Goal: Task Accomplishment & Management: Use online tool/utility

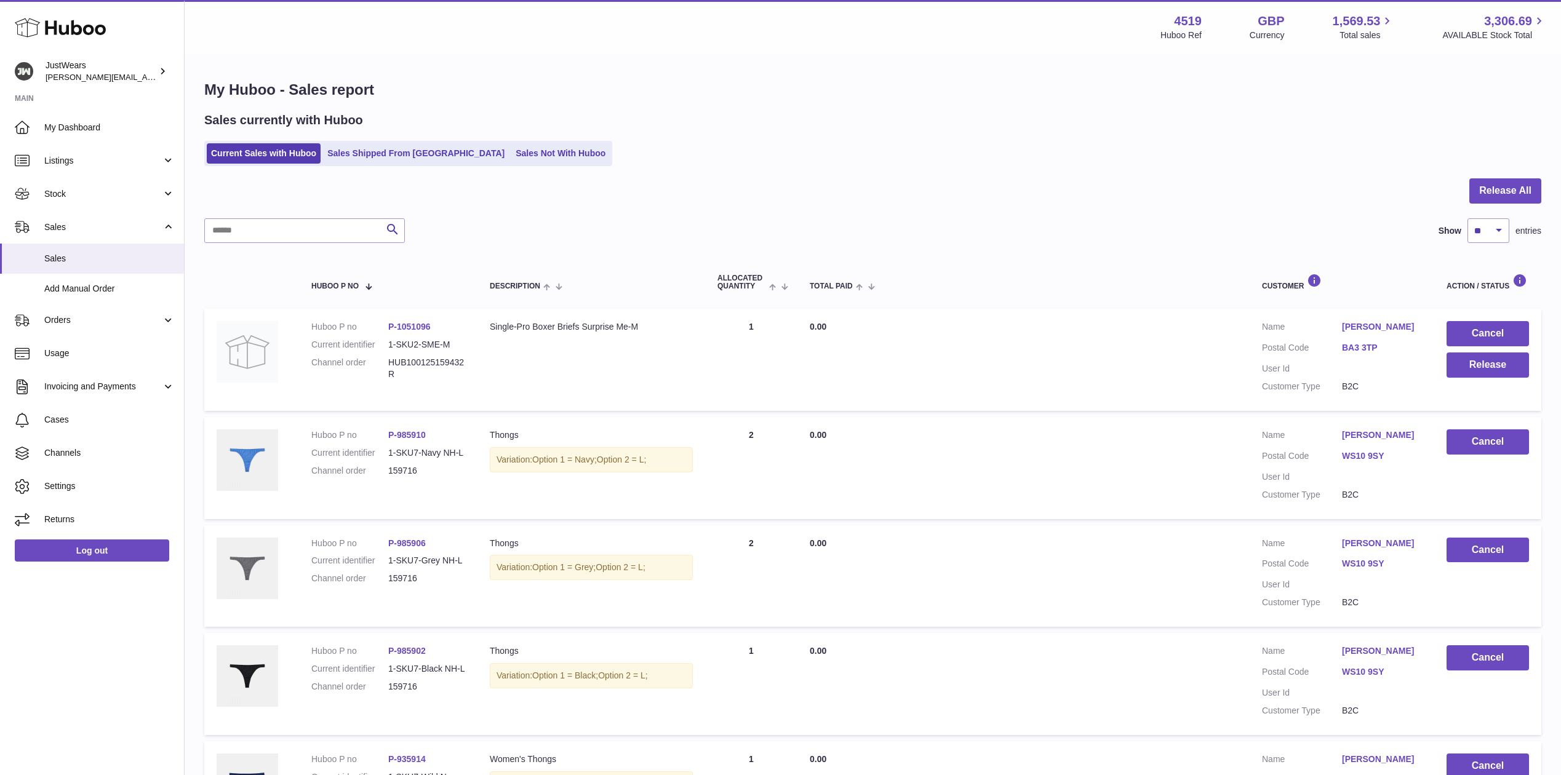
click at [525, 151] on link "Sales Not With Huboo" at bounding box center [560, 153] width 98 height 20
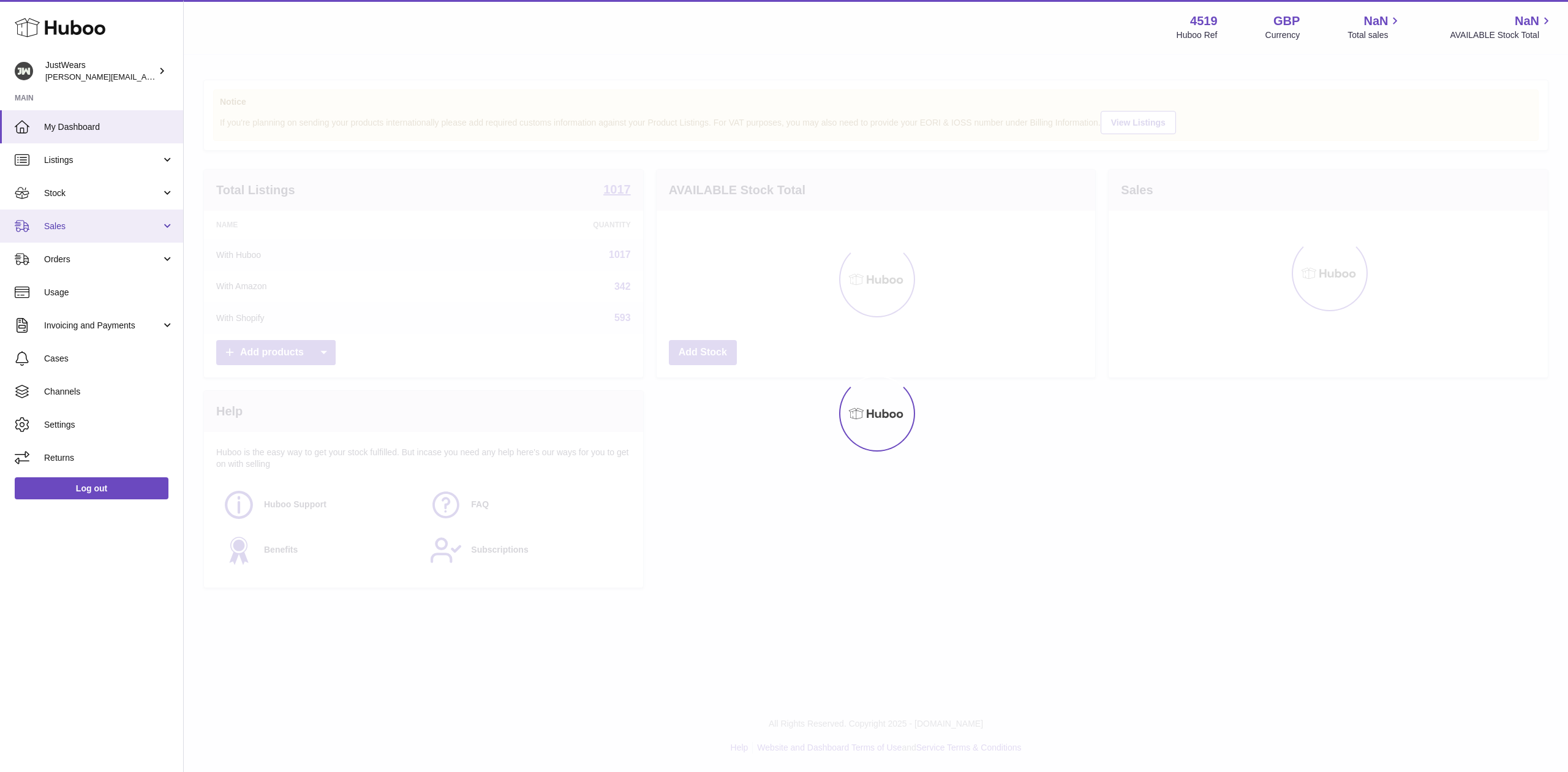
click at [160, 225] on link "Sales" at bounding box center [92, 225] width 183 height 33
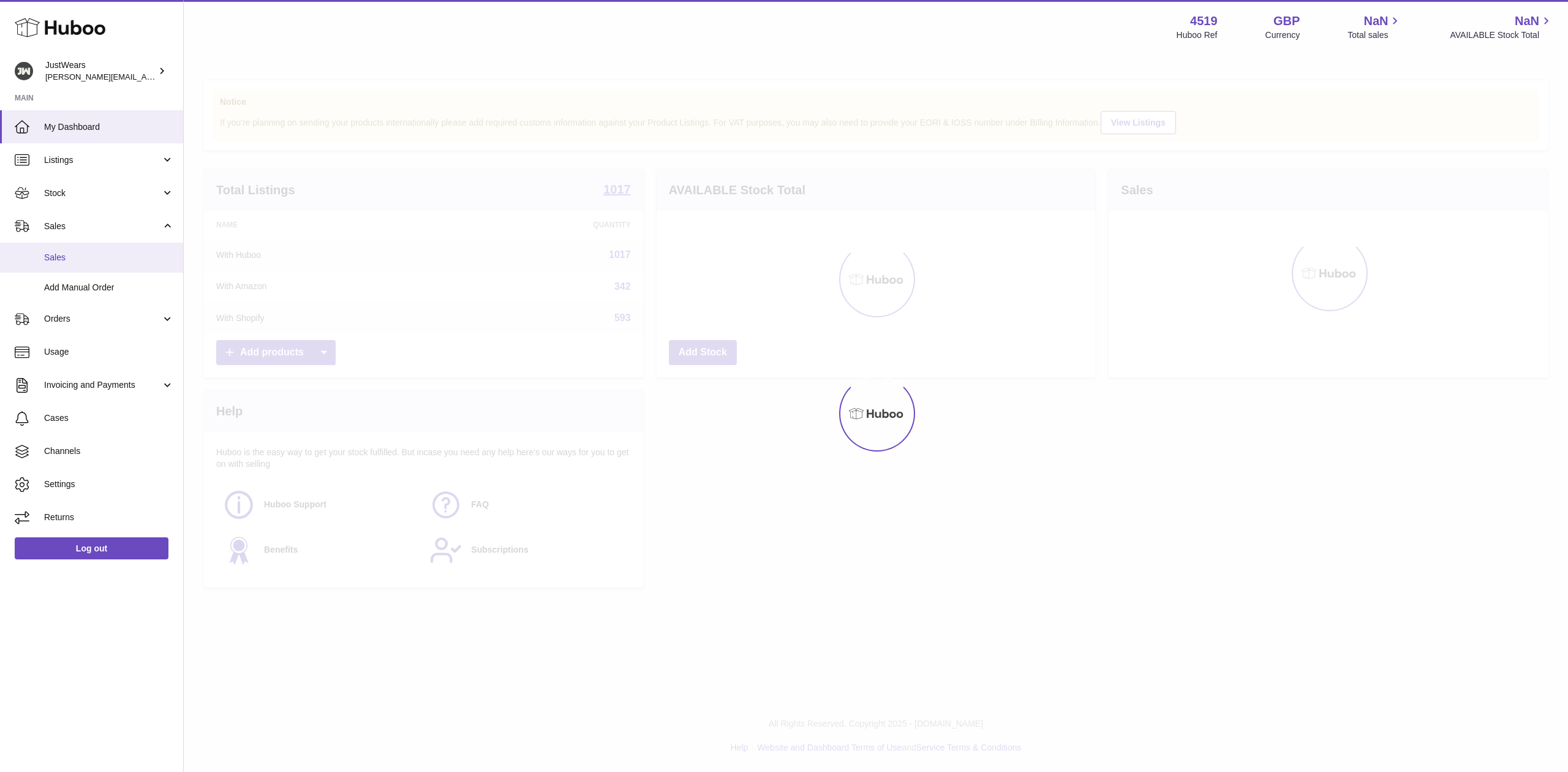
click at [123, 264] on link "Sales" at bounding box center [92, 258] width 183 height 30
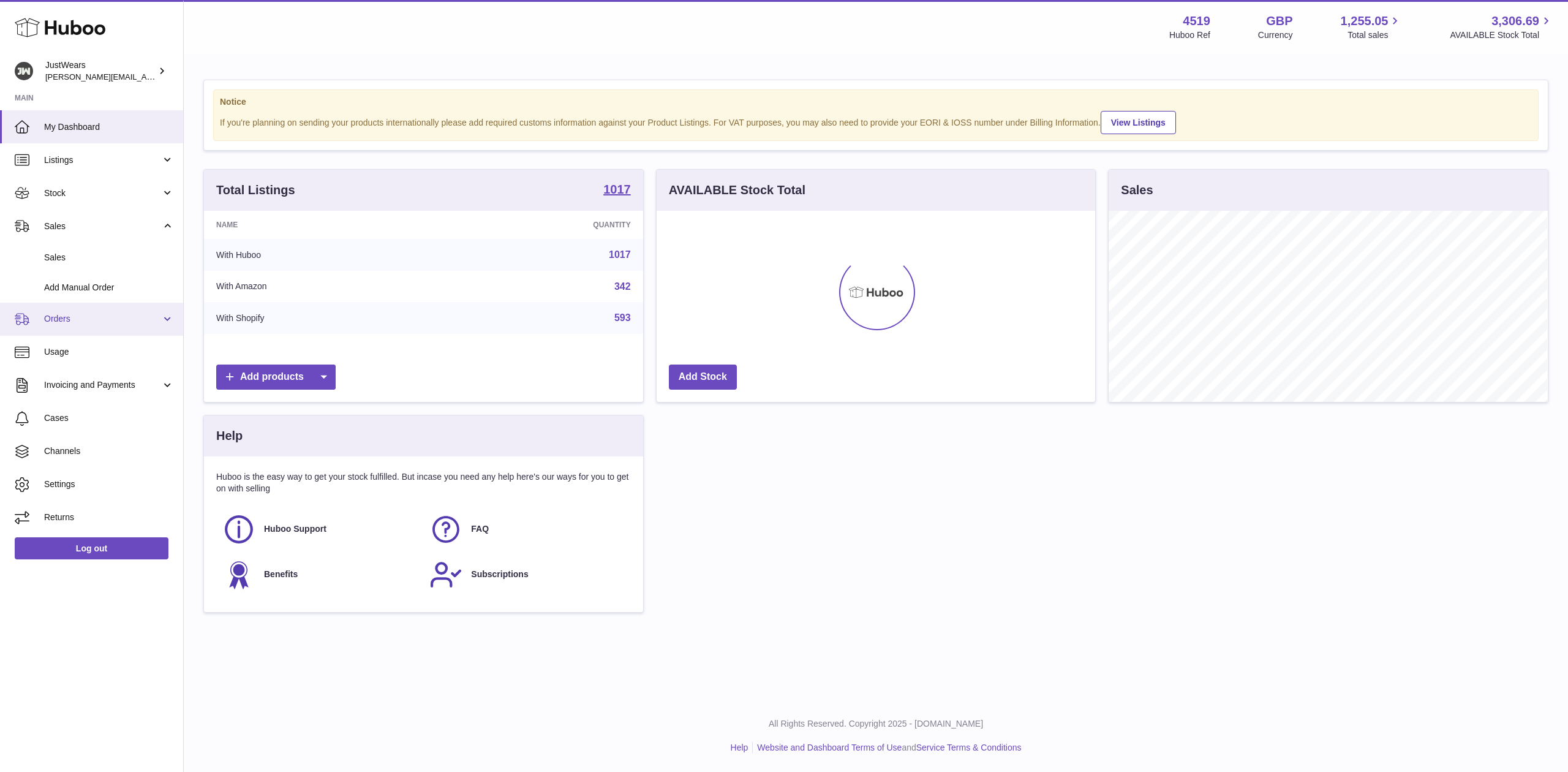
scroll to position [191, 439]
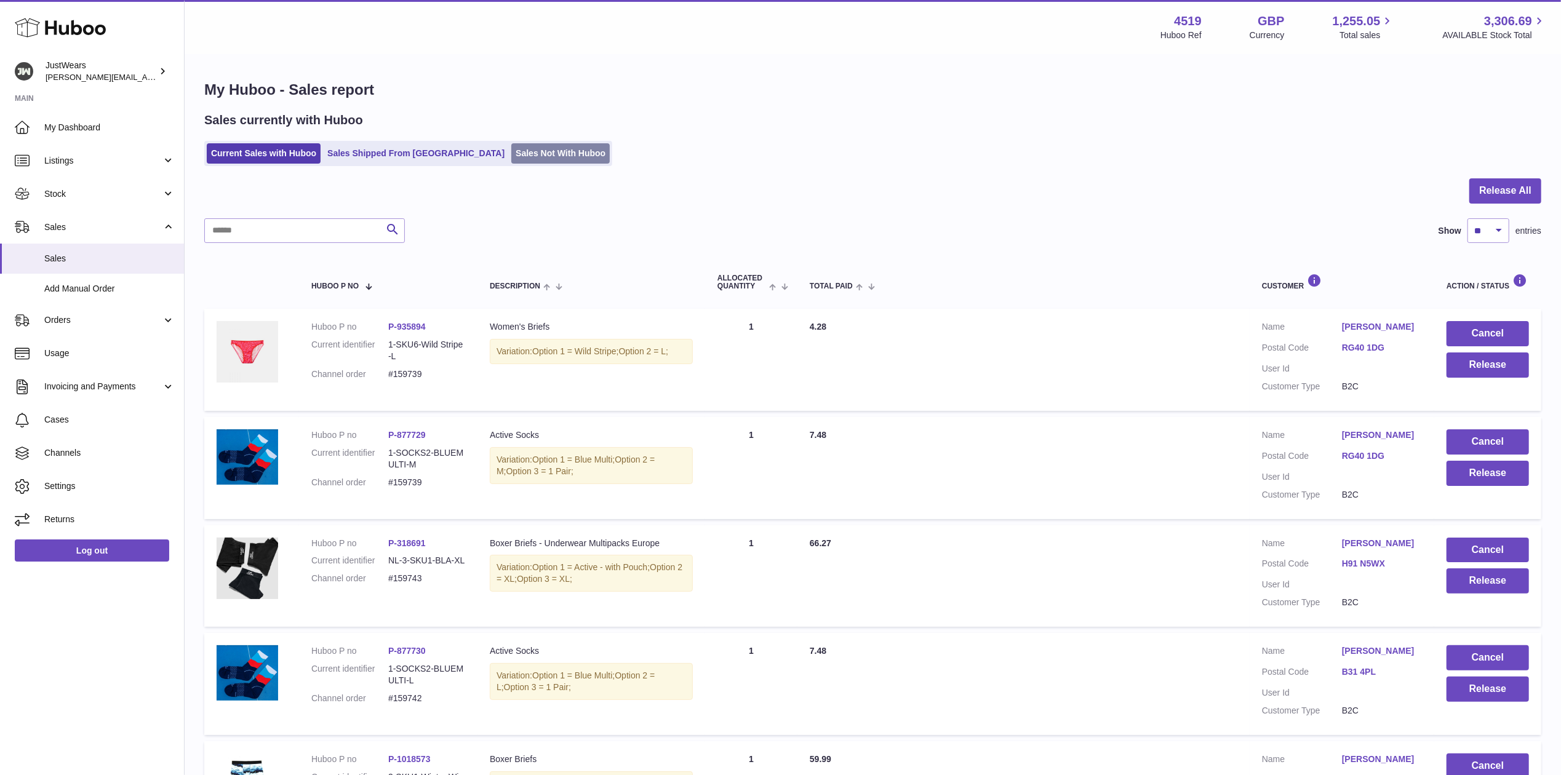
click at [511, 146] on link "Sales Not With Huboo" at bounding box center [560, 153] width 98 height 20
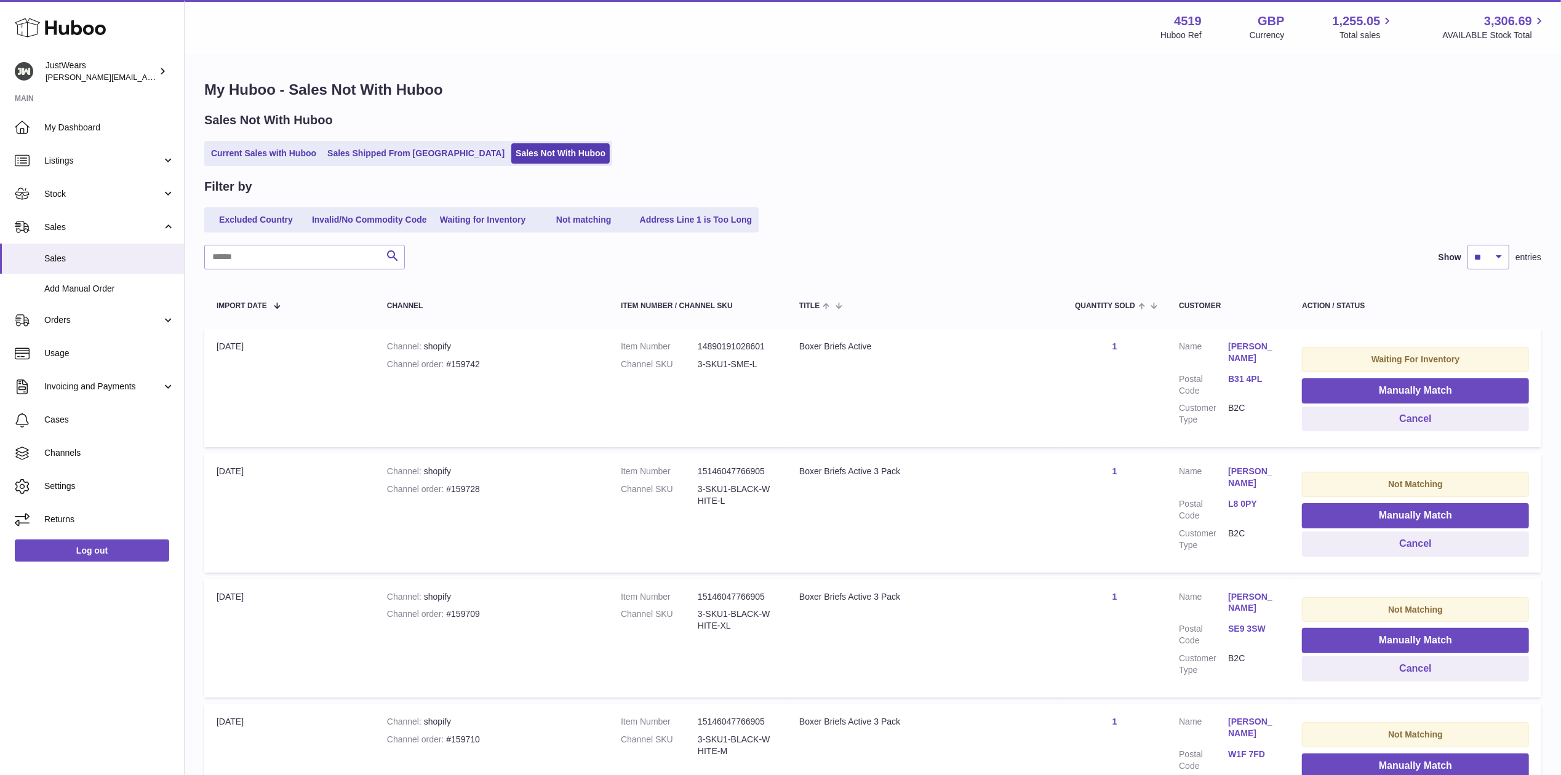
click at [1249, 374] on link "B31 4PL" at bounding box center [1252, 379] width 49 height 12
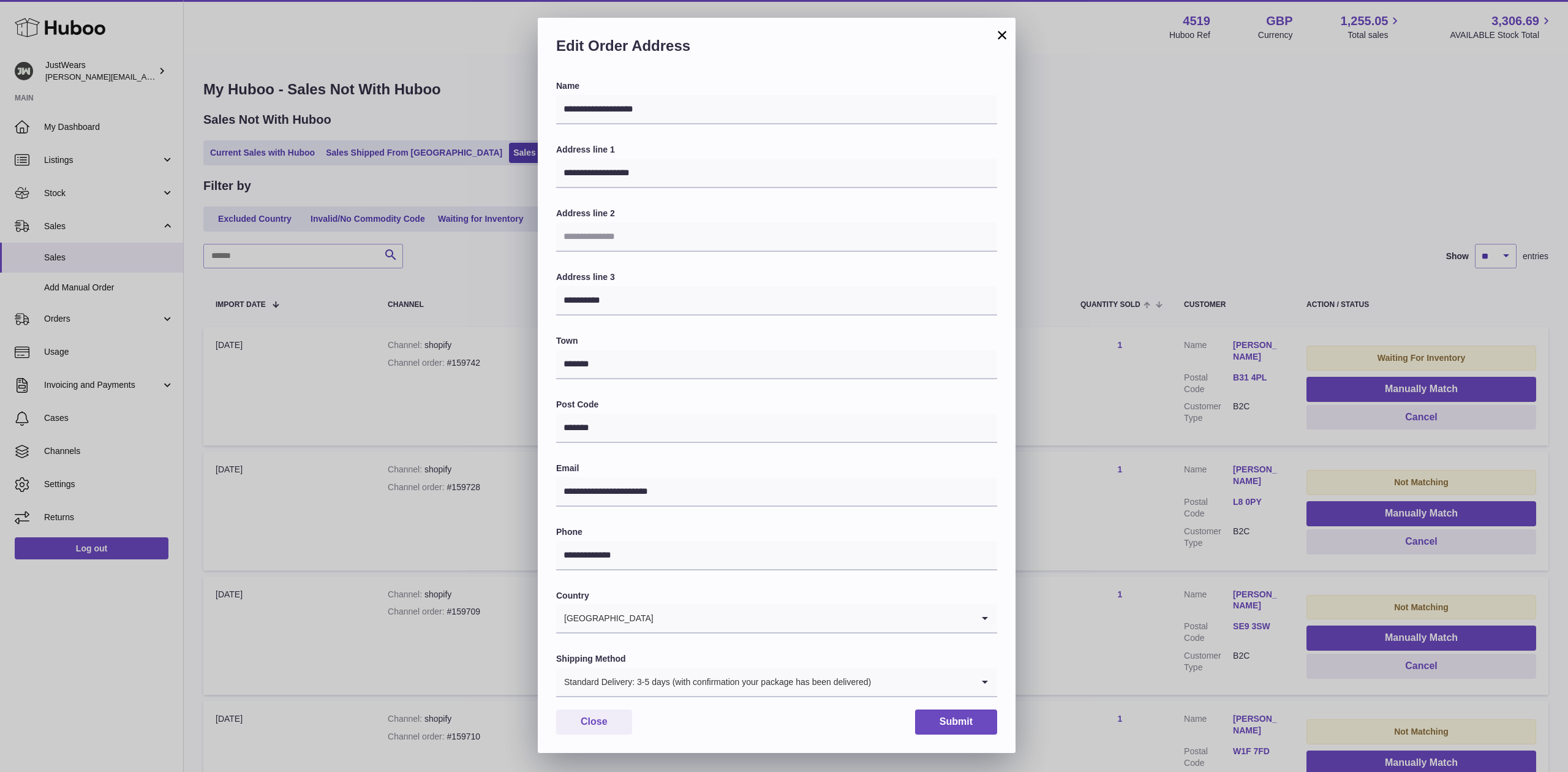
click at [1005, 28] on button "×" at bounding box center [1002, 35] width 15 height 15
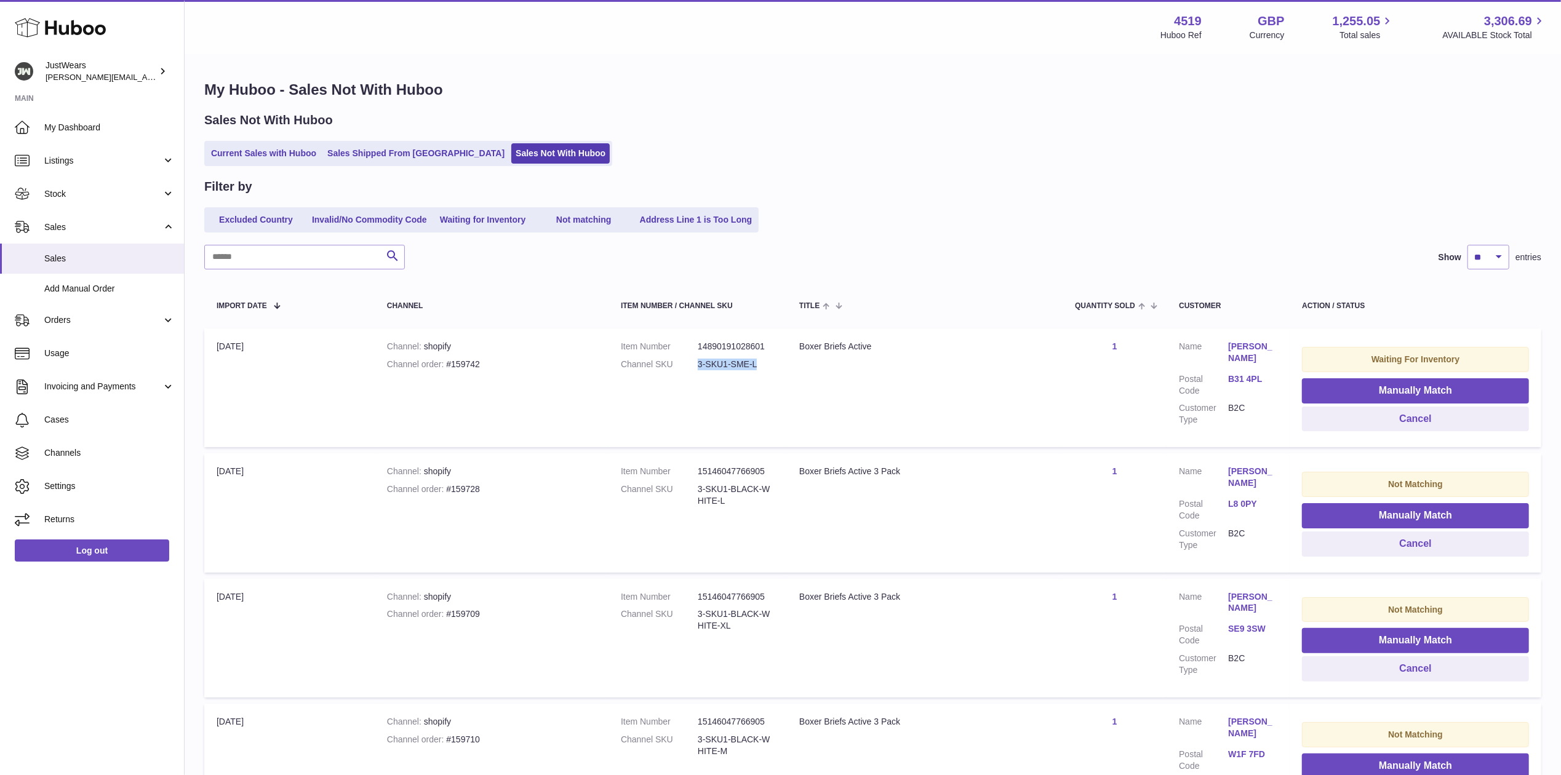
drag, startPoint x: 784, startPoint y: 365, endPoint x: 696, endPoint y: 360, distance: 87.5
click at [696, 360] on td "Item Number 14890191028601 Channel SKU 3-SKU1-SME-L" at bounding box center [697, 388] width 178 height 119
copy dl "3-SKU1-SME-L"
click at [1426, 399] on button "Manually Match" at bounding box center [1415, 390] width 227 height 25
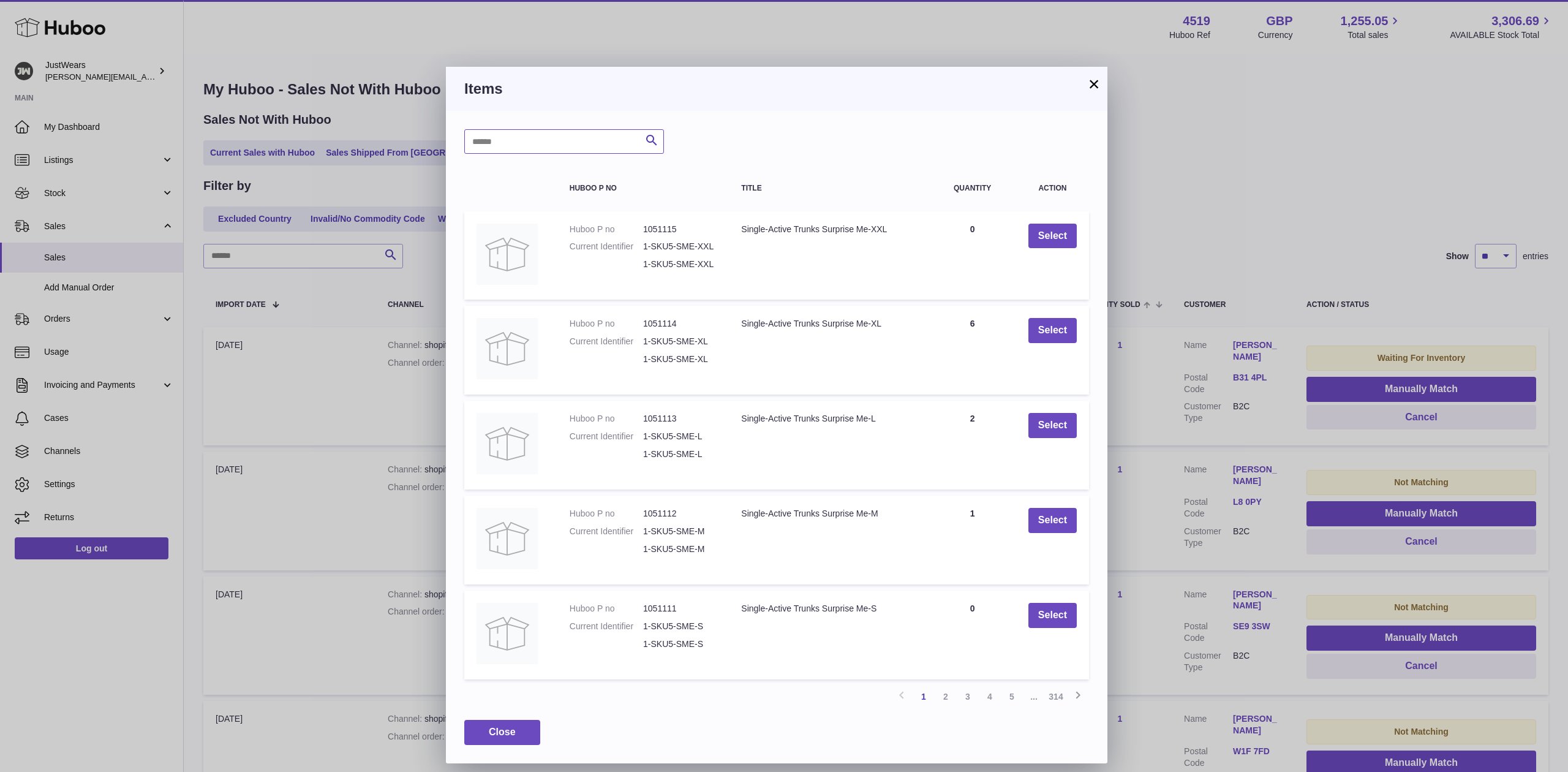
click at [558, 137] on input "text" at bounding box center [563, 141] width 200 height 25
paste input "**********"
click at [523, 140] on input "**********" at bounding box center [563, 141] width 200 height 25
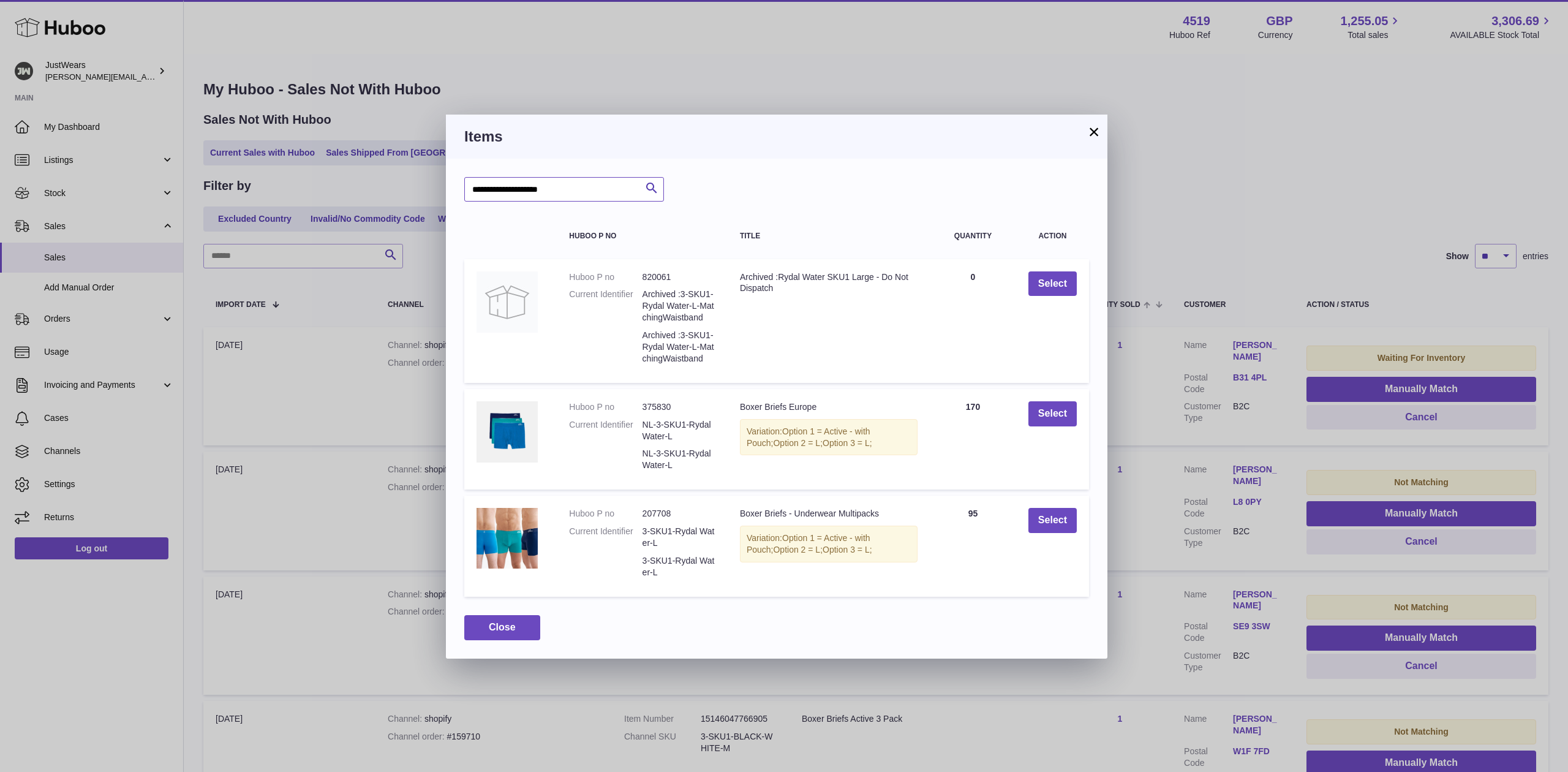
type input "**********"
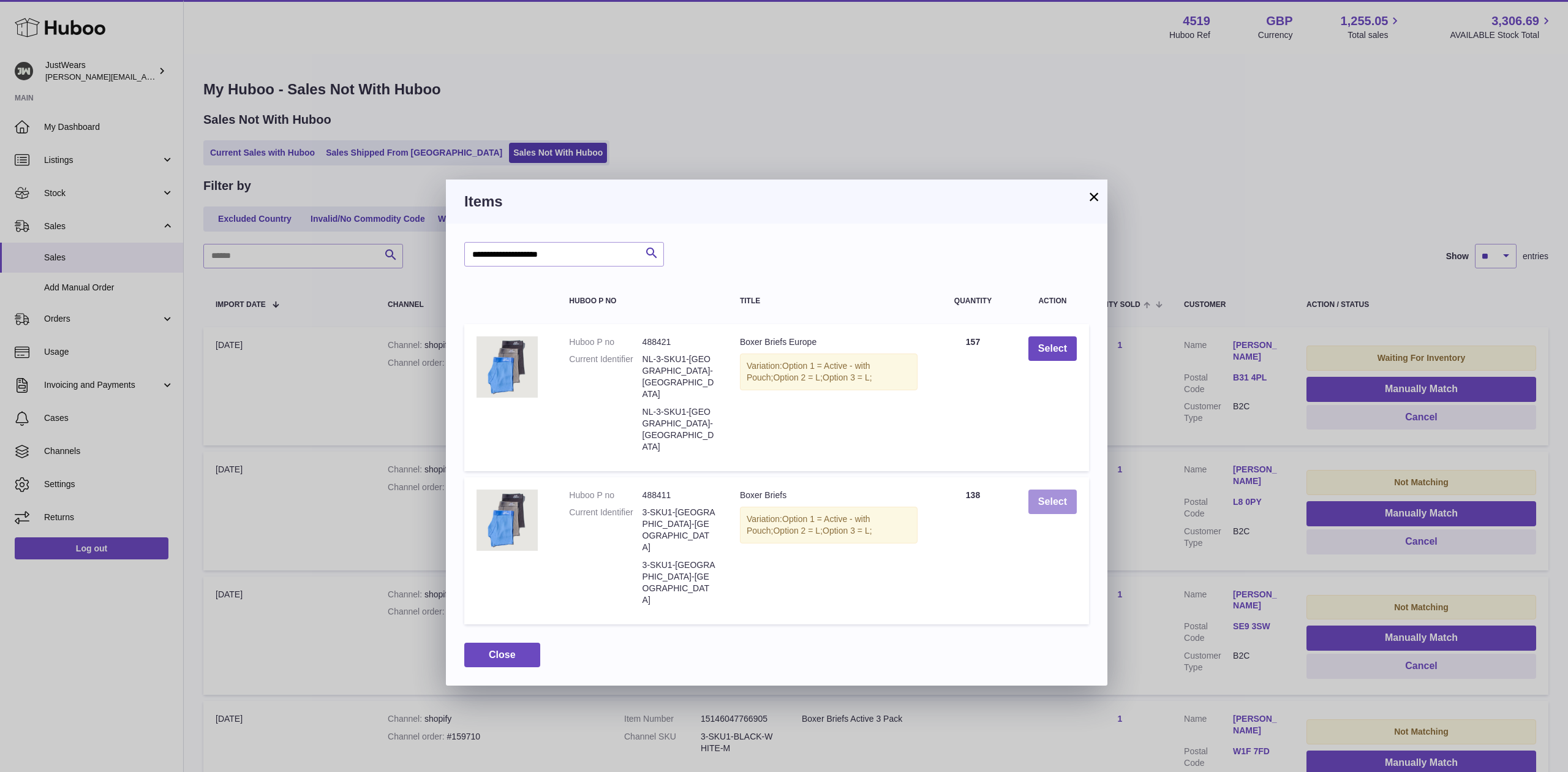
click at [1042, 490] on button "Select" at bounding box center [1052, 502] width 49 height 25
